Goal: Navigation & Orientation: Find specific page/section

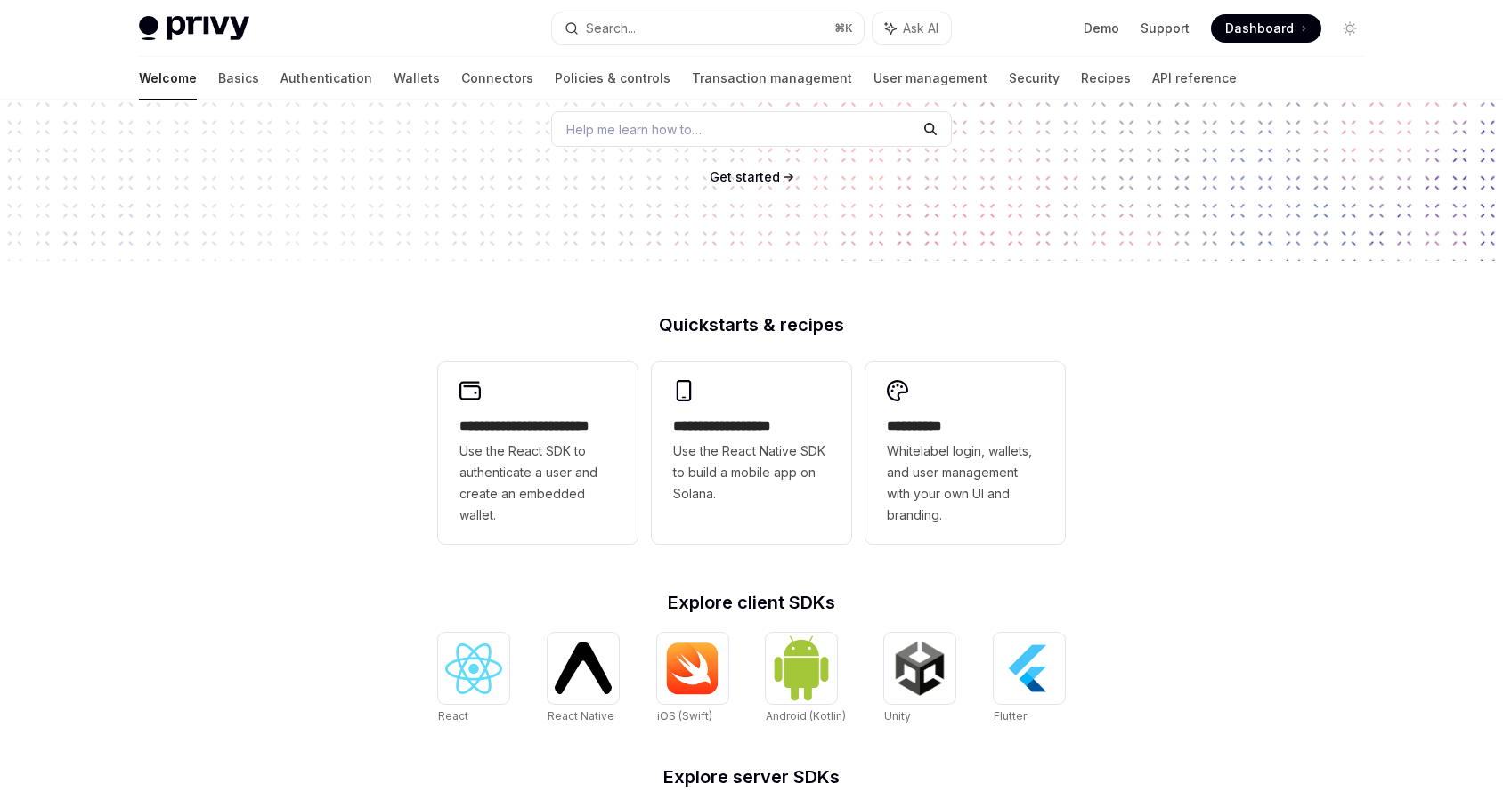
scroll to position [623, 0]
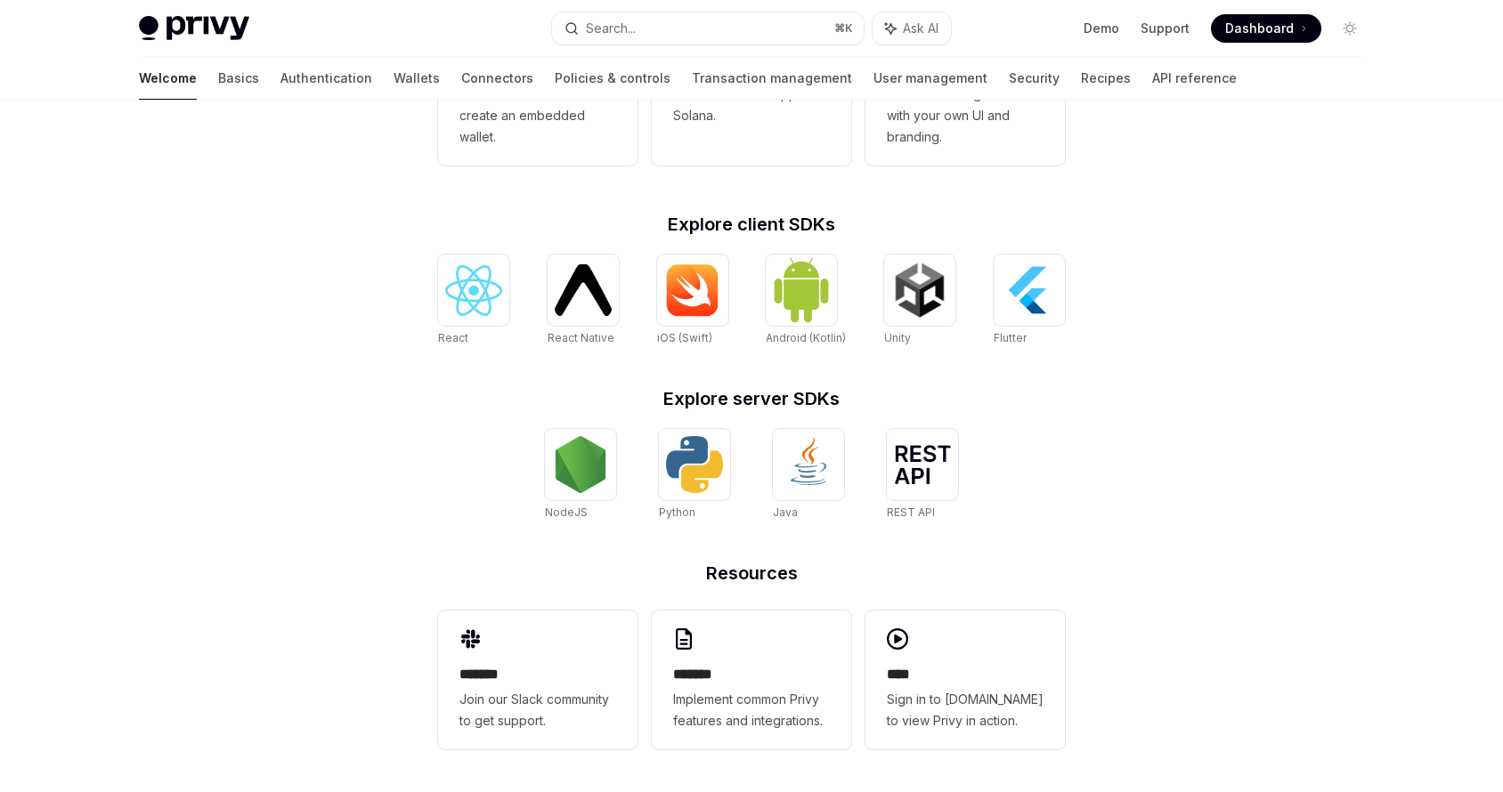
click at [194, 26] on img at bounding box center [194, 28] width 110 height 25
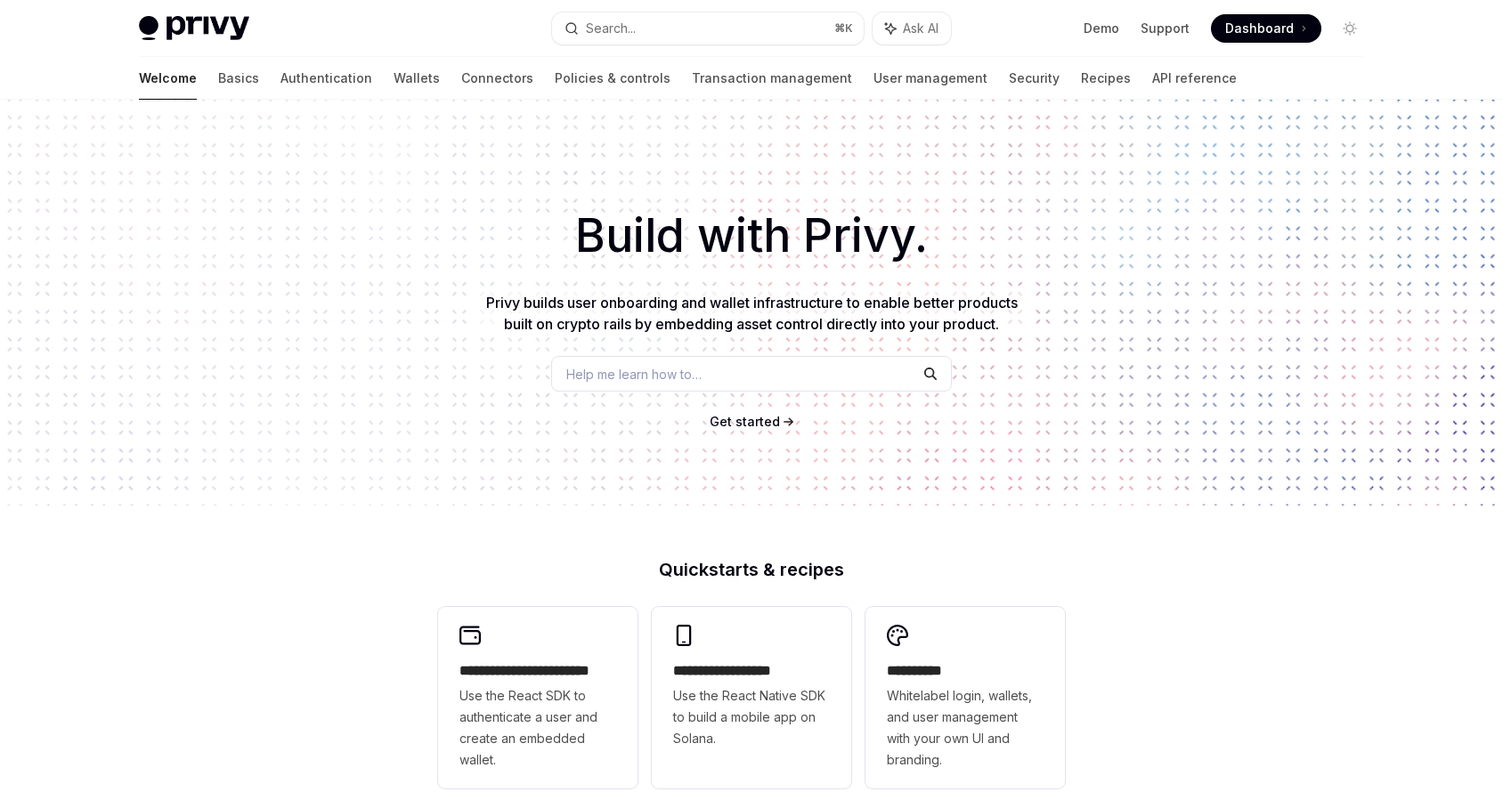
click at [152, 31] on img at bounding box center [194, 28] width 110 height 25
click at [208, 17] on img at bounding box center [194, 28] width 110 height 25
click at [215, 38] on img at bounding box center [194, 28] width 110 height 25
click at [216, 37] on img at bounding box center [194, 28] width 110 height 25
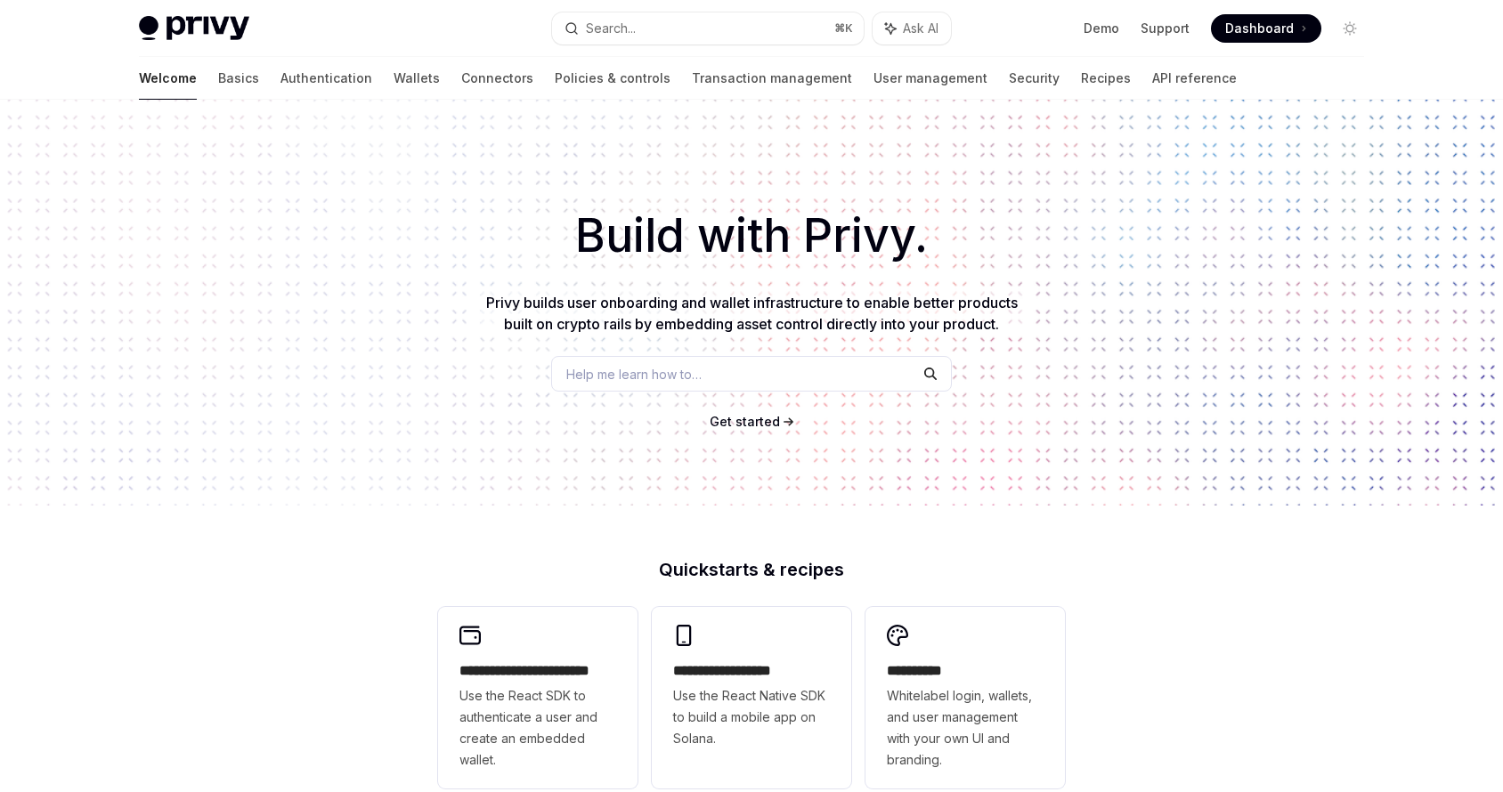
type textarea "*"
